Goal: Task Accomplishment & Management: Use online tool/utility

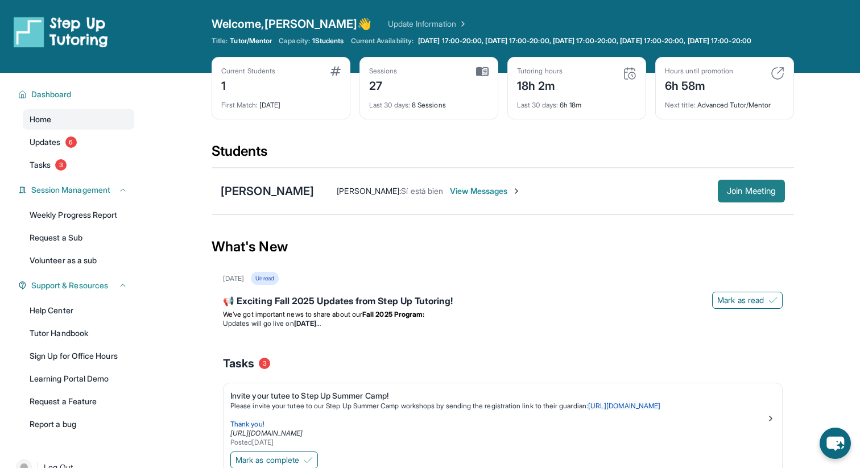
click at [758, 194] on span "Join Meeting" at bounding box center [751, 191] width 49 height 7
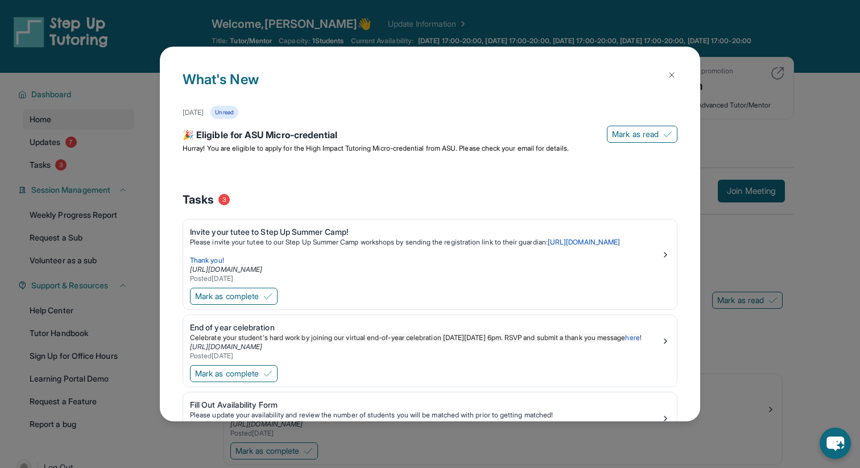
click at [433, 28] on div "What's New September 30th Unread 🎉 Eligible for ASU Micro-credential Mark as re…" at bounding box center [430, 234] width 860 height 468
click at [674, 72] on img at bounding box center [671, 75] width 9 height 9
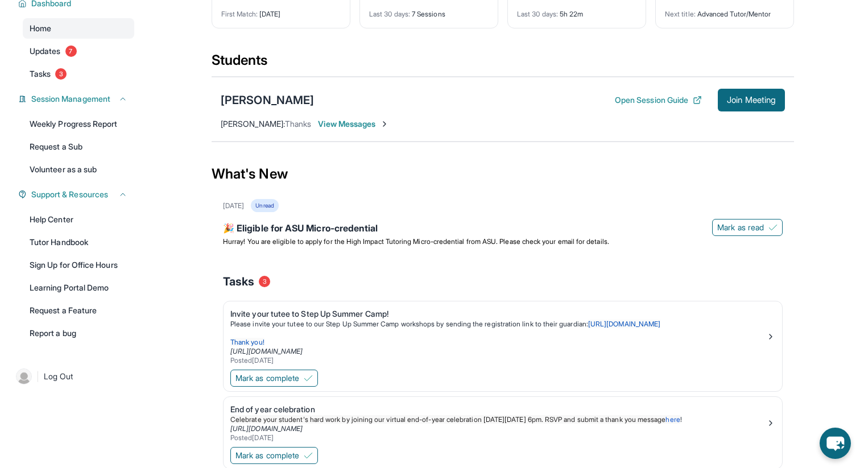
scroll to position [86, 0]
